Goal: Obtain resource: Obtain resource

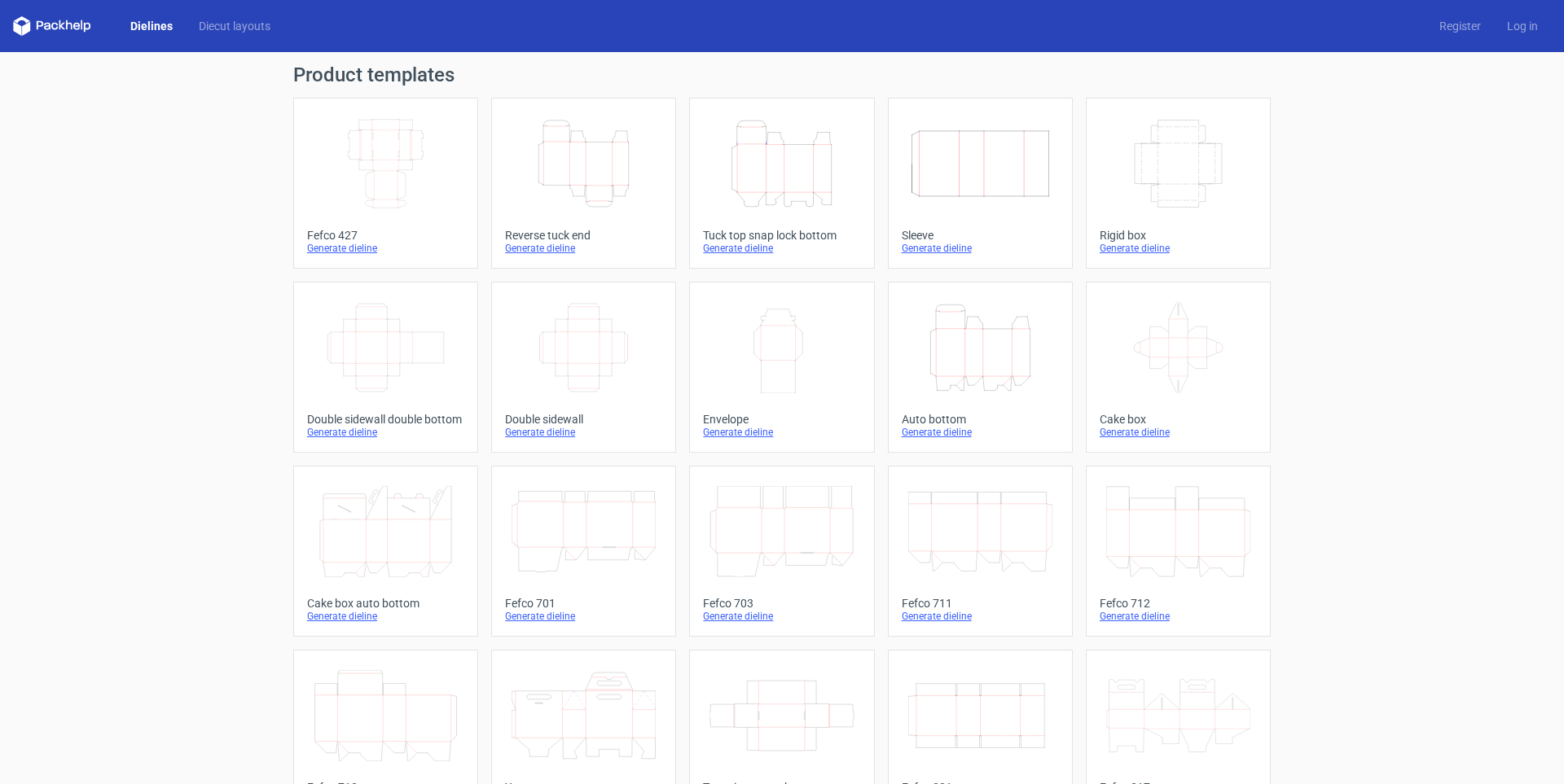
click at [609, 155] on icon "Height Depth Width" at bounding box center [584, 164] width 144 height 91
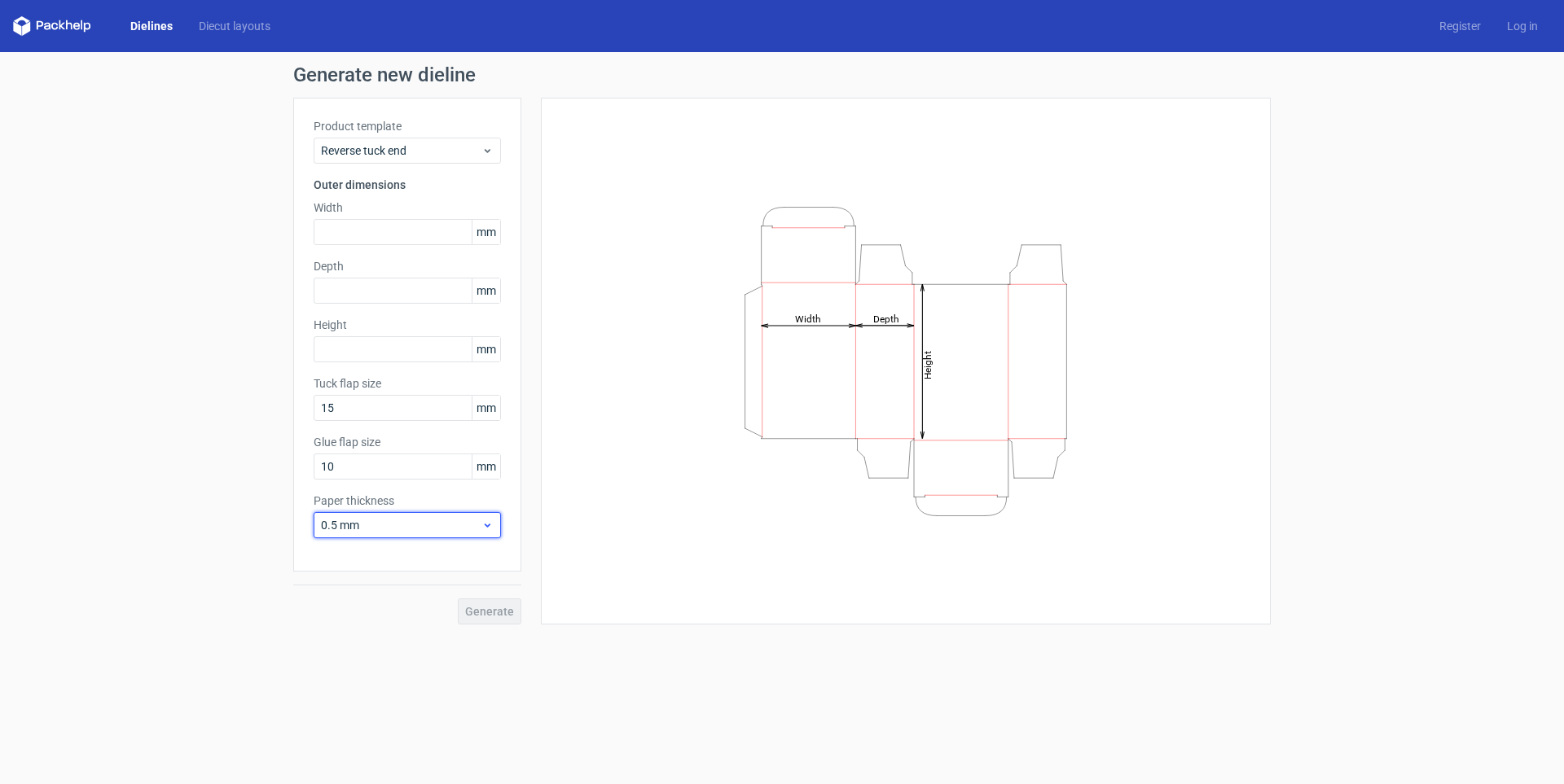
click at [381, 526] on span "0.5 mm" at bounding box center [401, 525] width 161 height 16
click at [378, 560] on div "0.4 mm" at bounding box center [407, 561] width 174 height 26
click at [380, 224] on input "text" at bounding box center [407, 232] width 187 height 26
click at [482, 142] on span "Reverse tuck end" at bounding box center [401, 150] width 161 height 16
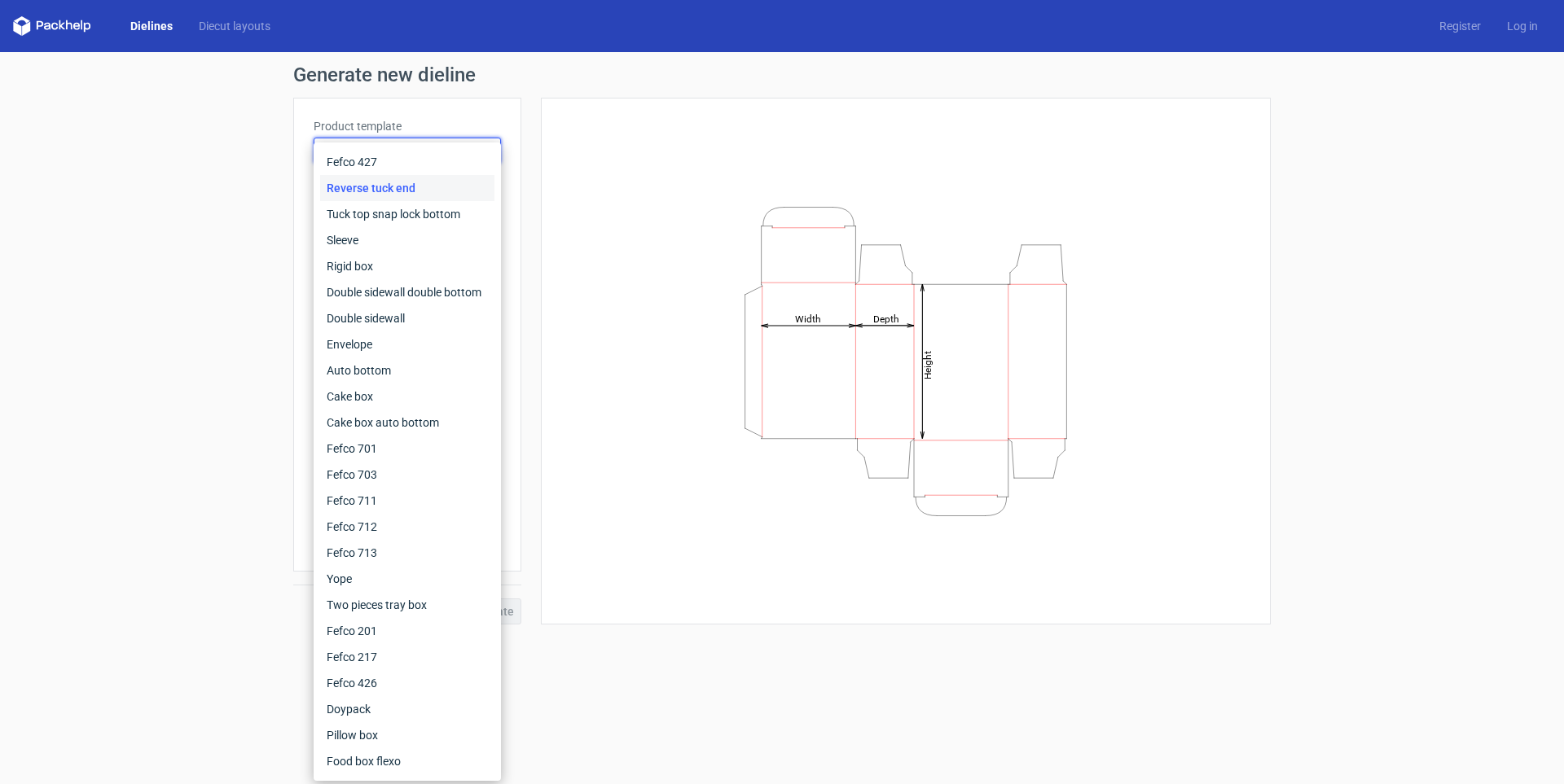
click at [482, 142] on div "Fefco 427 Reverse tuck end Tuck top snap lock bottom Sleeve Rigid box Double si…" at bounding box center [407, 461] width 187 height 638
click at [596, 121] on div "Height Depth Width" at bounding box center [906, 361] width 689 height 486
